Goal: Transaction & Acquisition: Purchase product/service

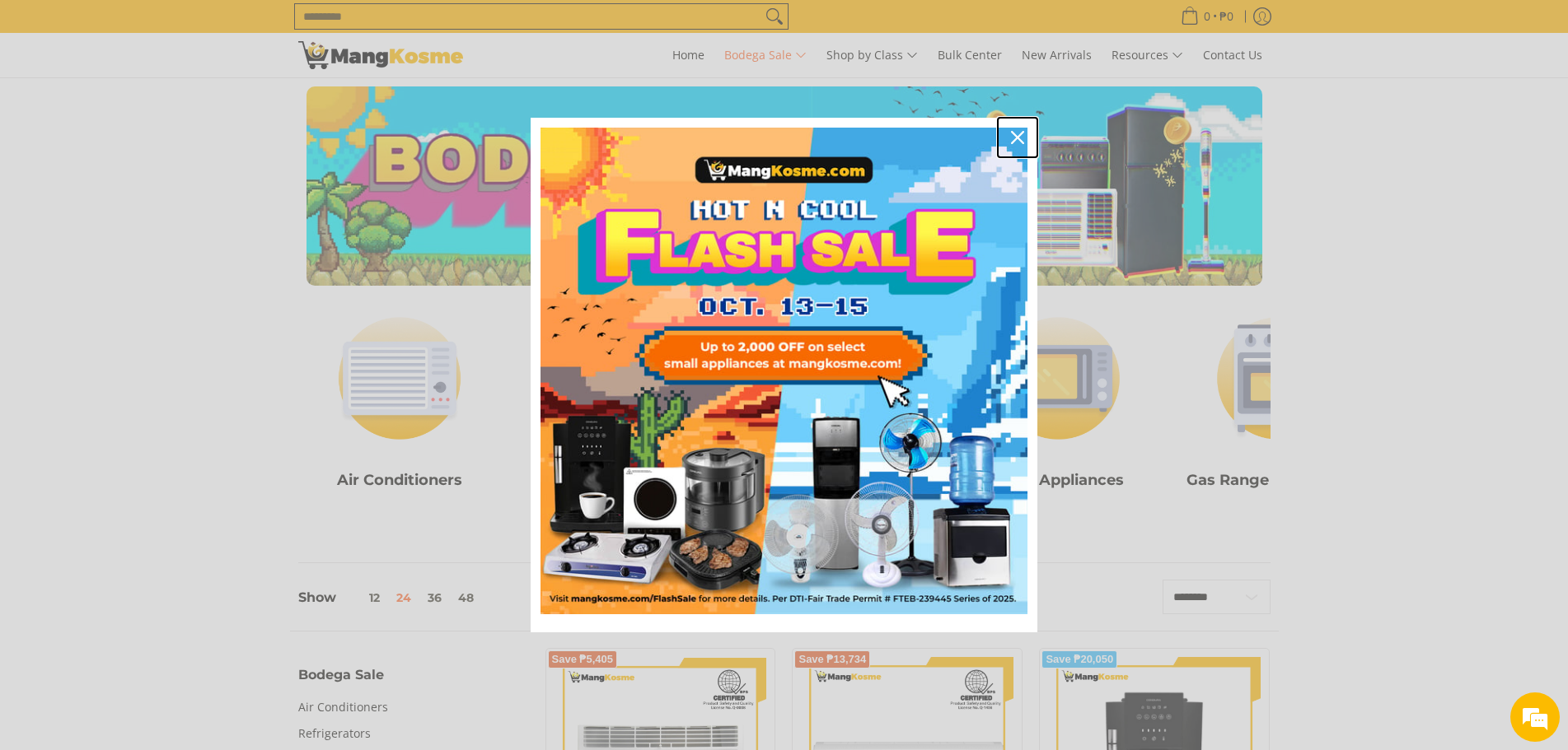
click at [1020, 129] on div "Close" at bounding box center [1017, 138] width 26 height 26
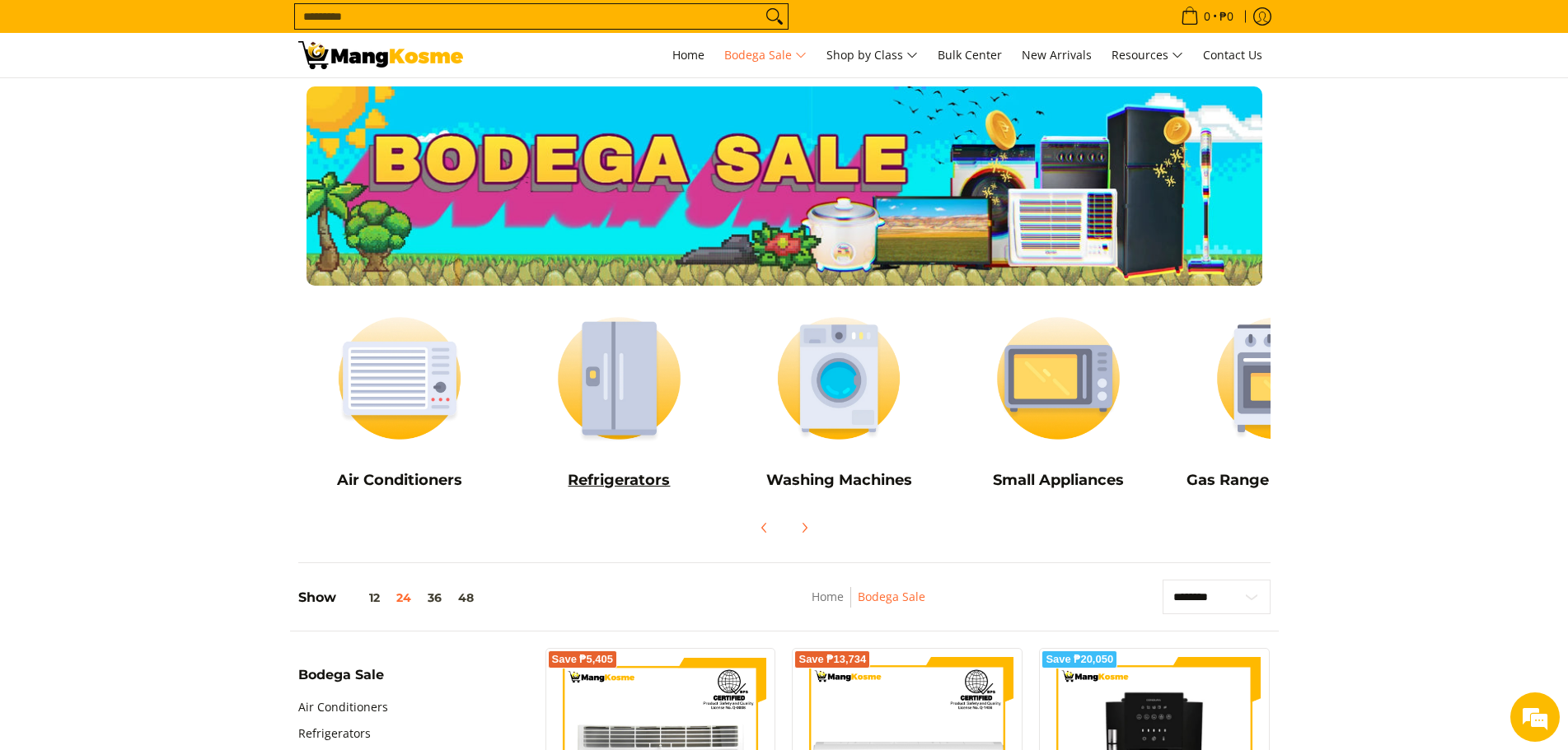
click at [641, 421] on img at bounding box center [619, 378] width 204 height 152
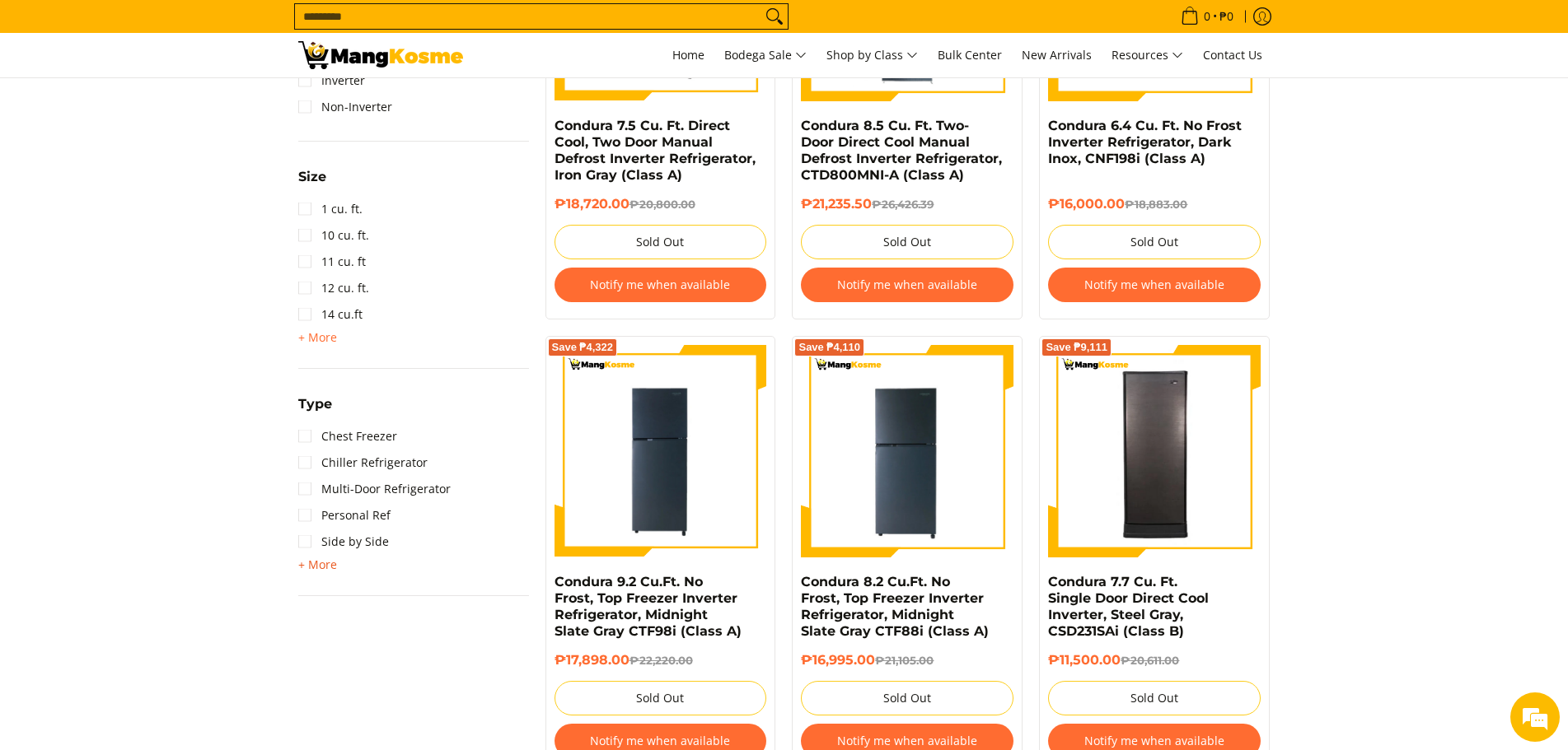
click at [302, 567] on span "+ More" at bounding box center [318, 566] width 39 height 14
click at [304, 619] on link "Upright Freezer" at bounding box center [353, 620] width 109 height 26
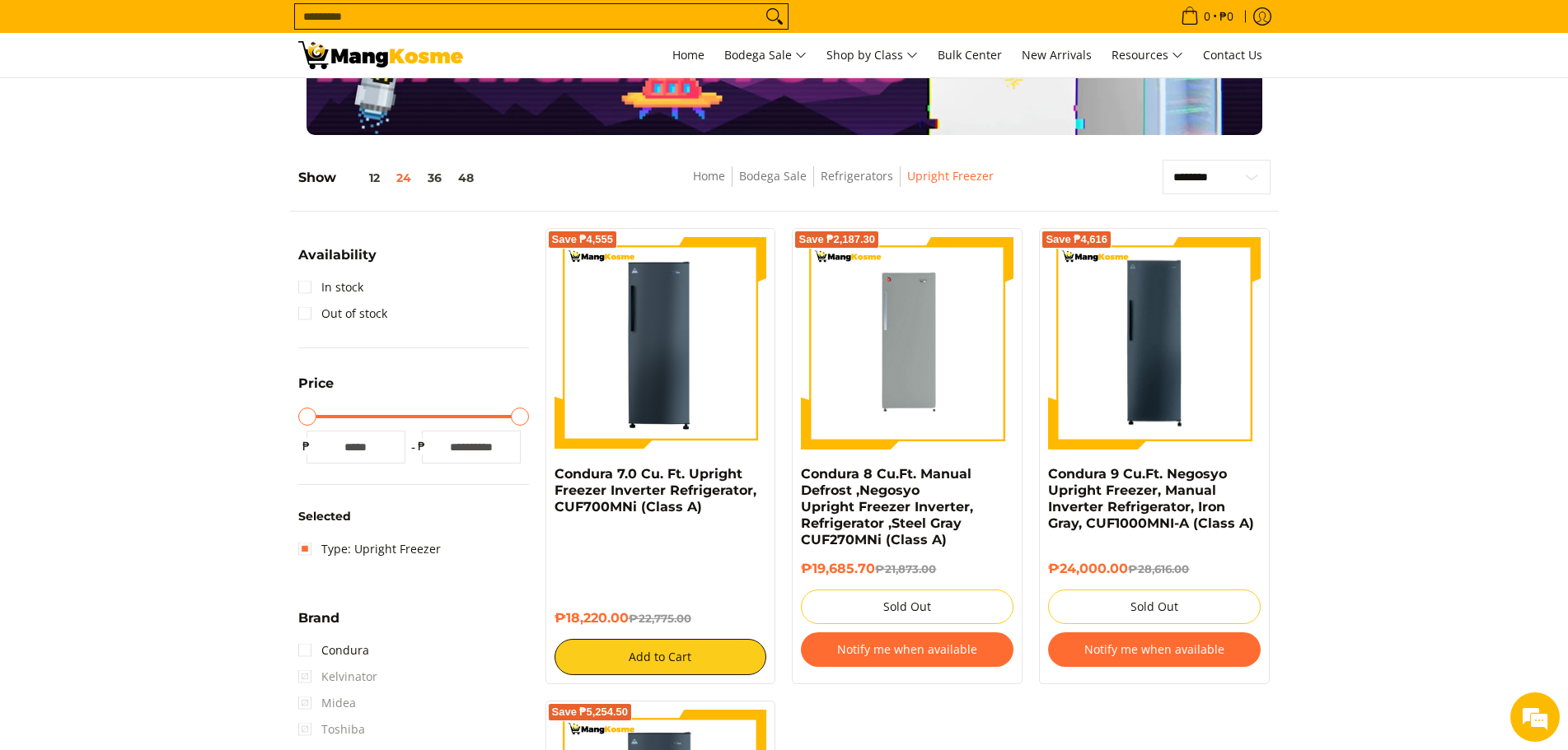
scroll to position [150, 0]
